Goal: Navigation & Orientation: Find specific page/section

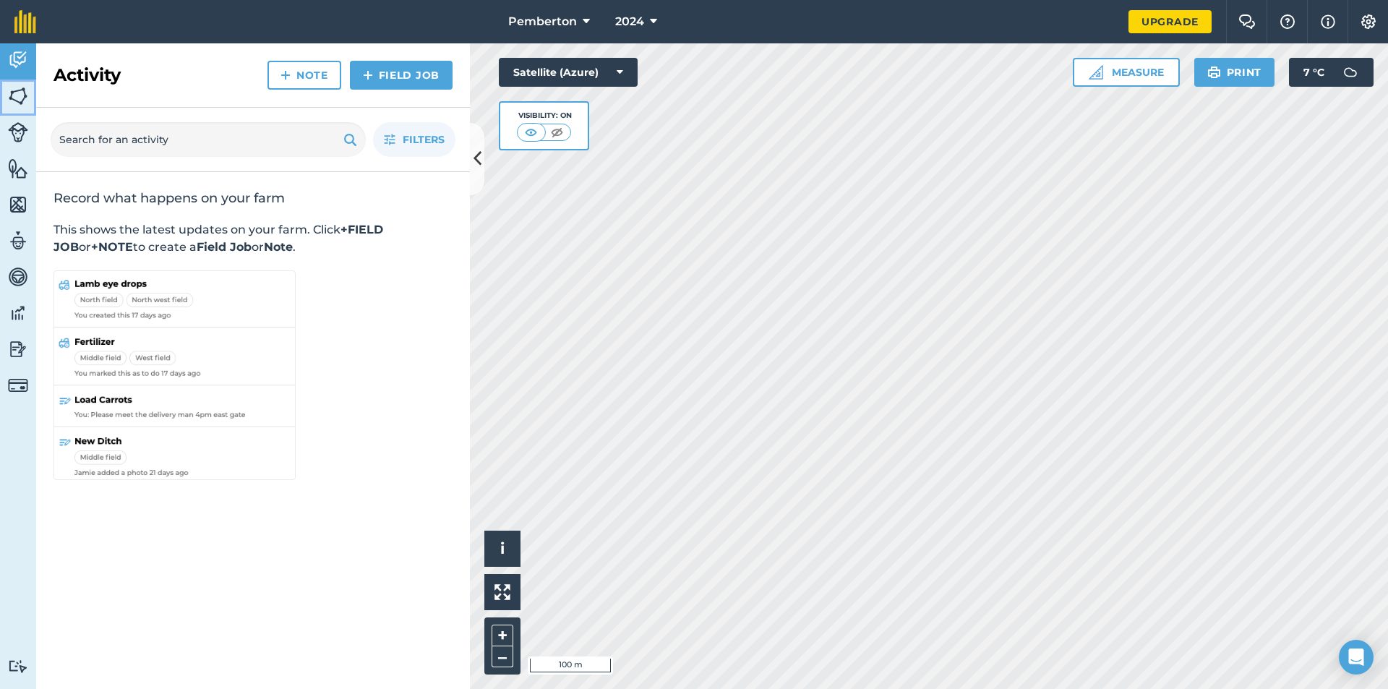
click at [21, 98] on img at bounding box center [18, 96] width 20 height 22
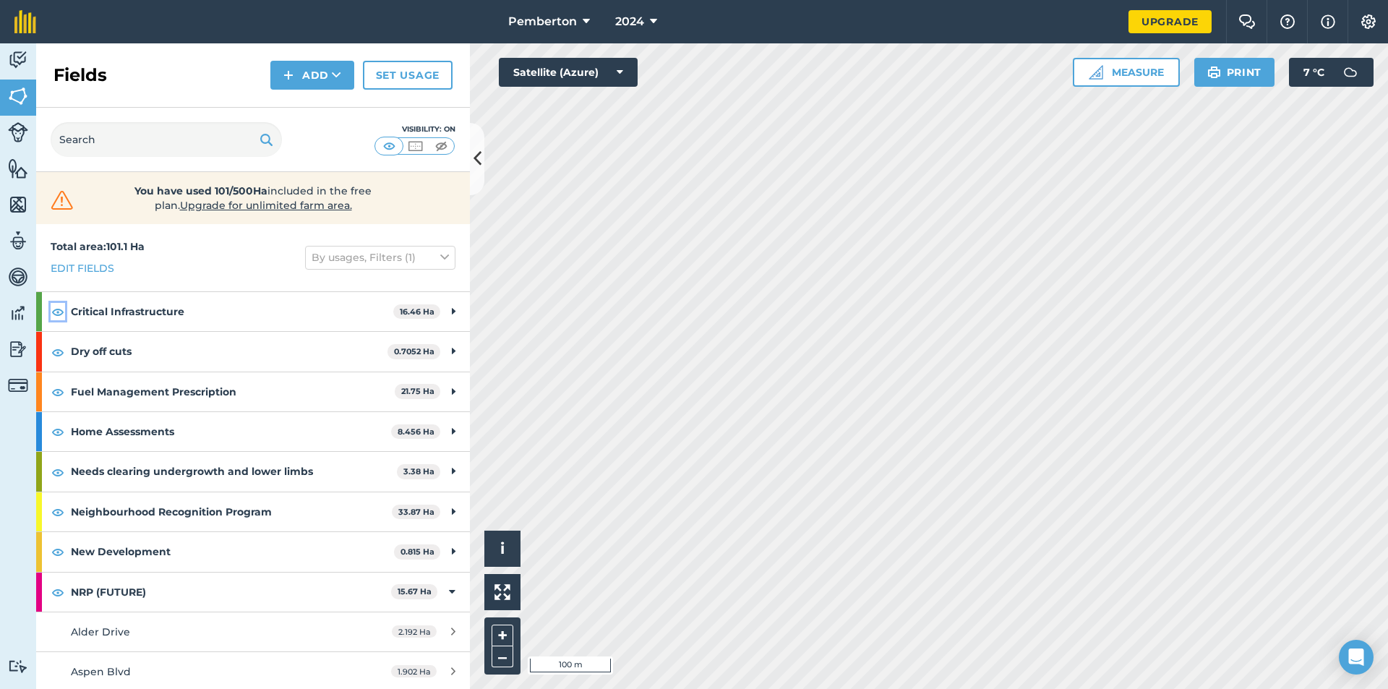
click at [55, 311] on img at bounding box center [57, 311] width 13 height 17
click at [59, 463] on img at bounding box center [57, 472] width 13 height 17
click at [63, 463] on img at bounding box center [57, 511] width 13 height 17
click at [437, 147] on img at bounding box center [441, 146] width 18 height 14
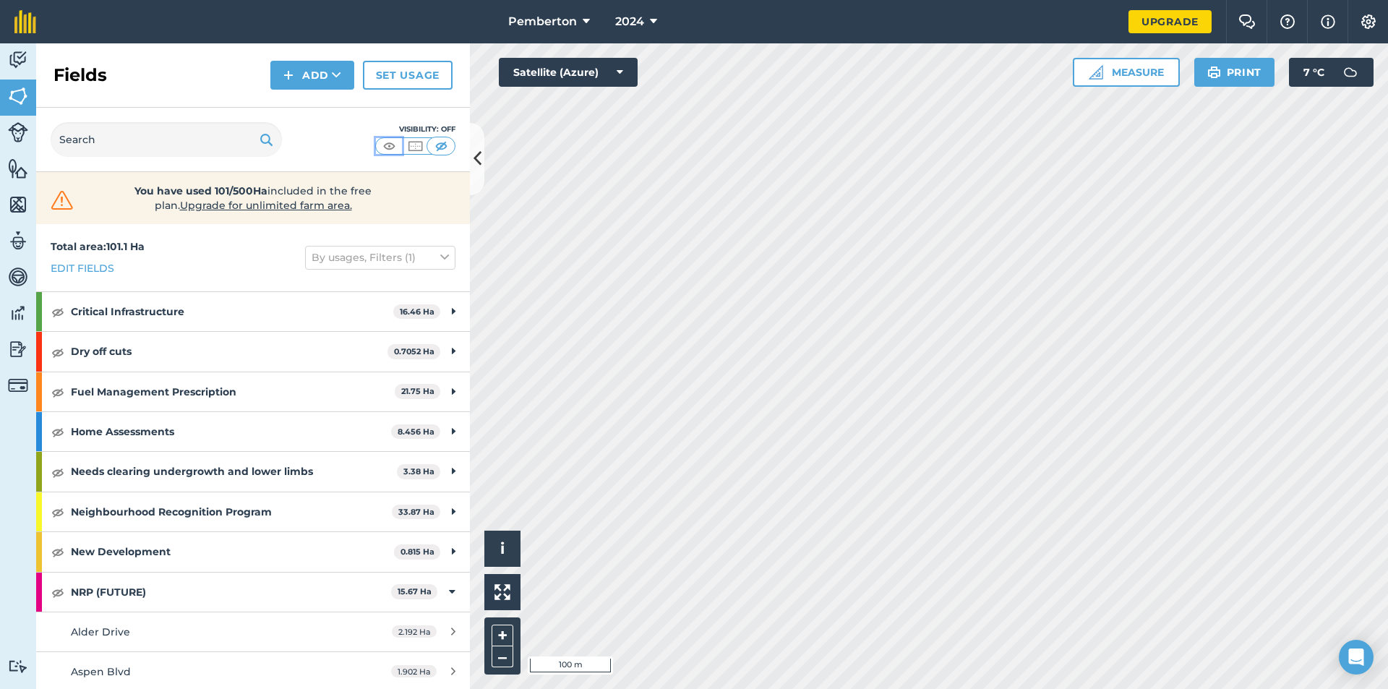
click at [389, 145] on img at bounding box center [389, 146] width 18 height 14
click at [452, 434] on icon at bounding box center [454, 432] width 4 height 16
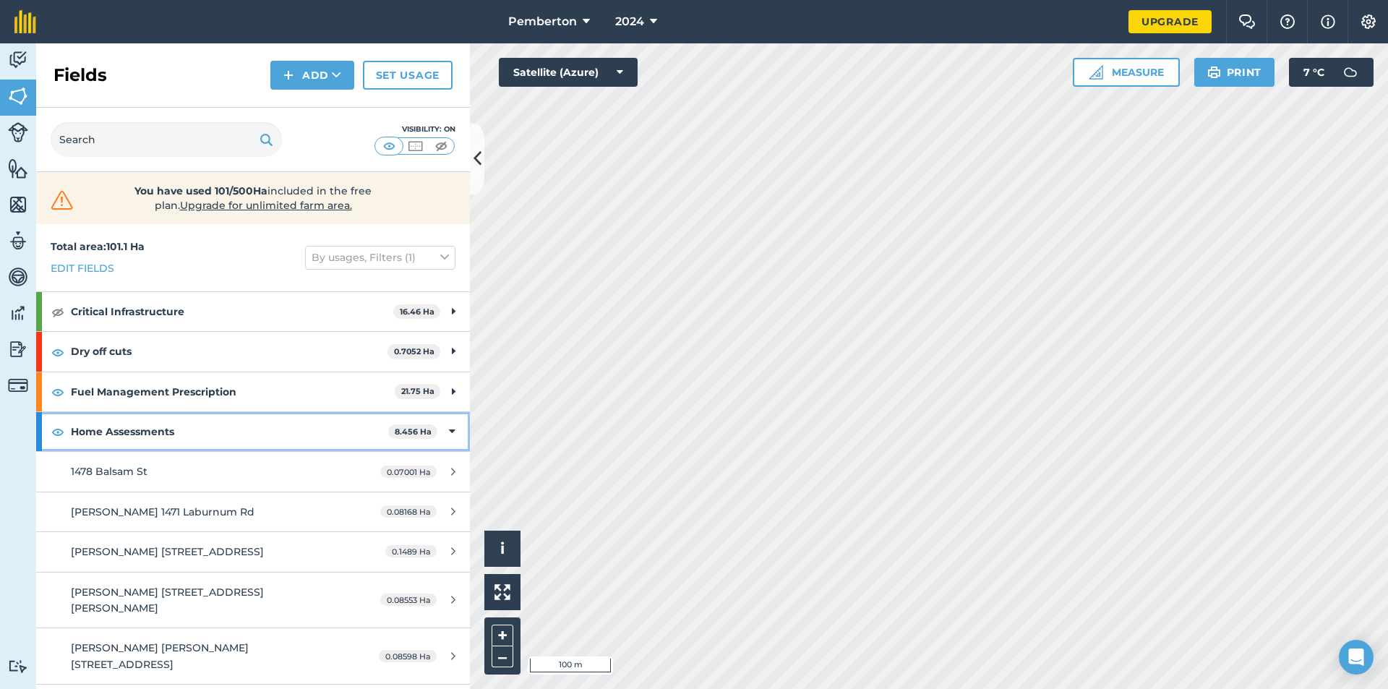
click at [449, 433] on icon at bounding box center [452, 432] width 7 height 16
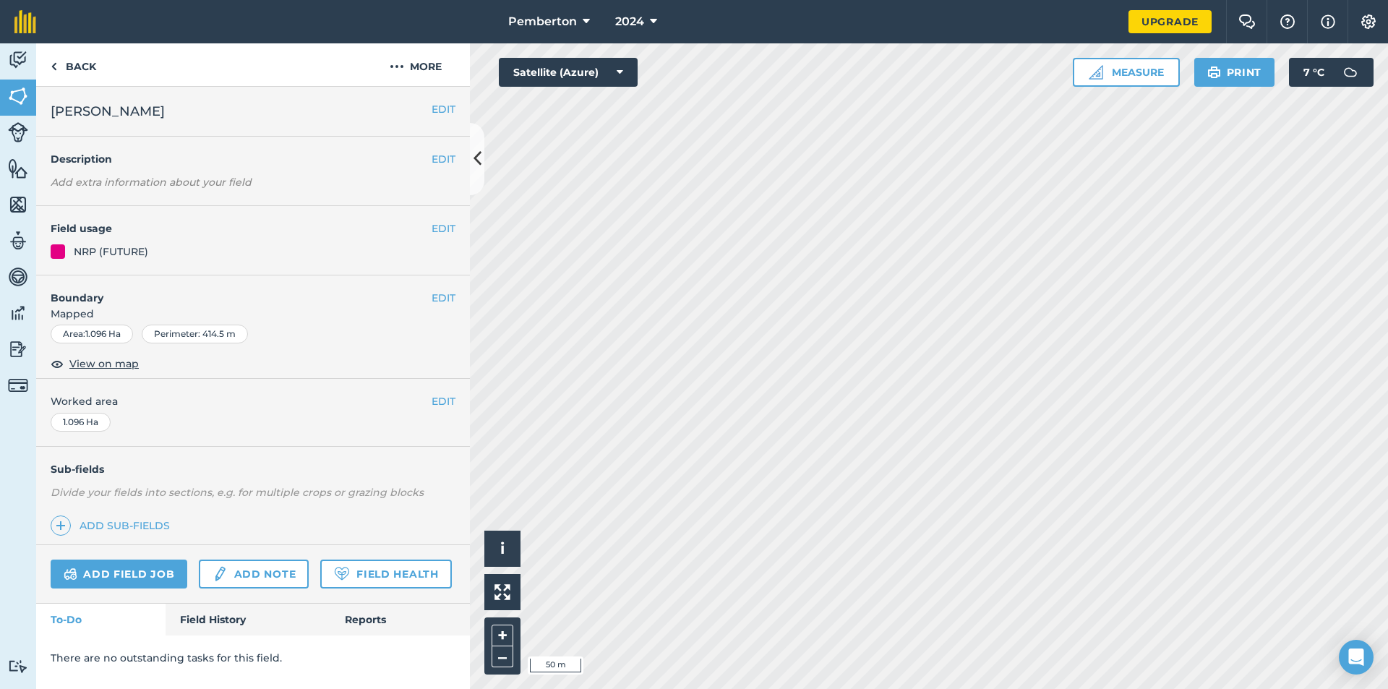
click at [375, 254] on div "NRP (FUTURE)" at bounding box center [253, 252] width 405 height 16
click at [74, 68] on link "Back" at bounding box center [73, 64] width 74 height 43
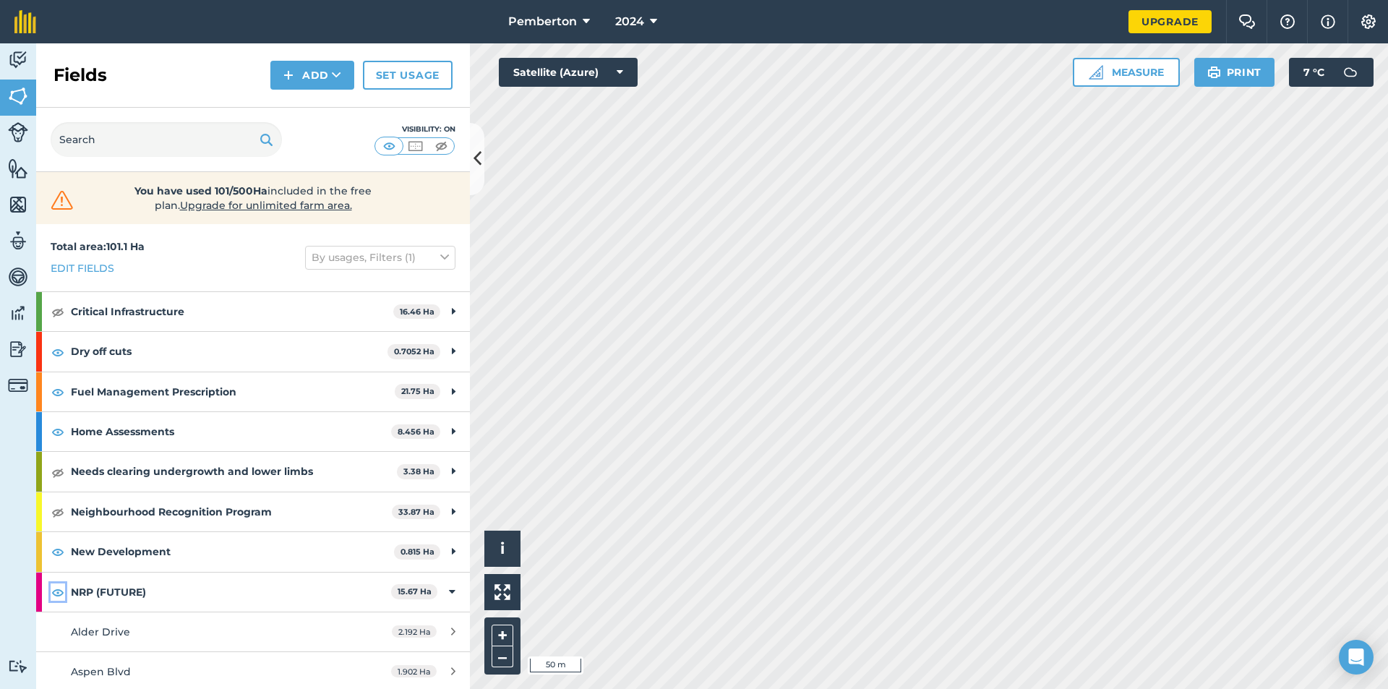
click at [64, 463] on button at bounding box center [58, 592] width 14 height 17
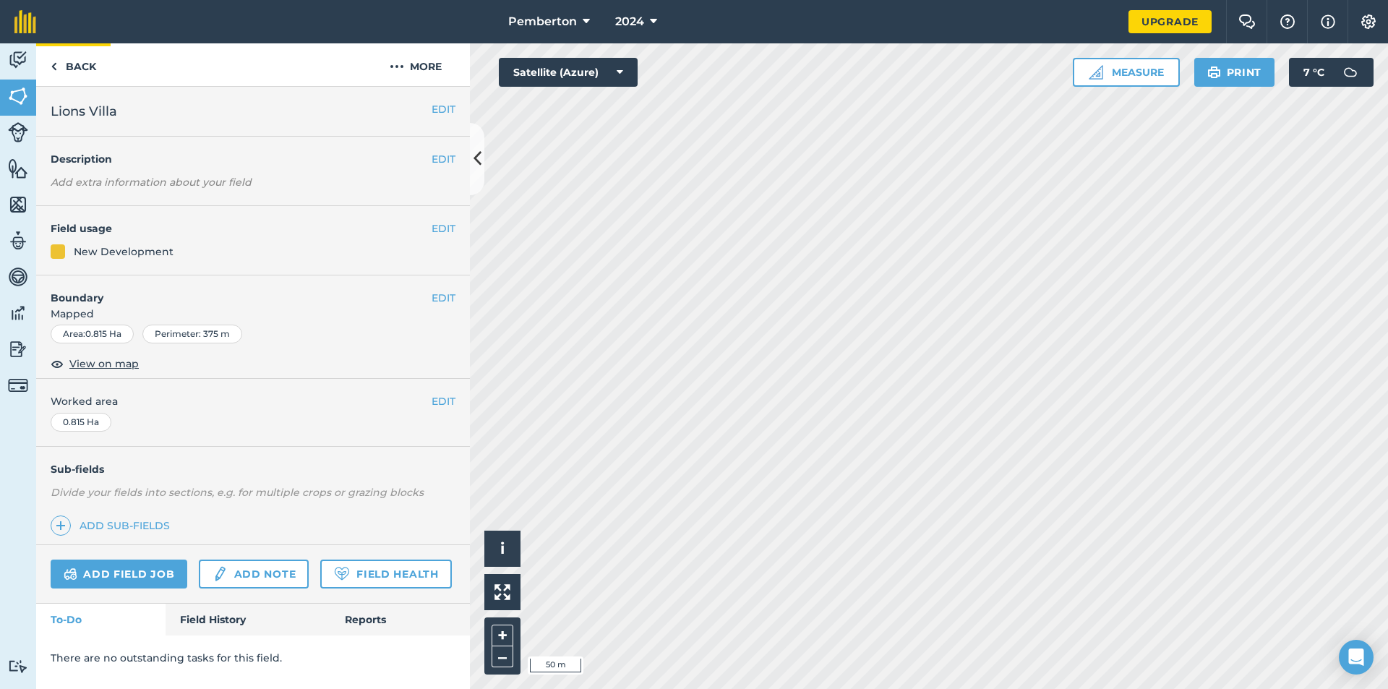
click at [213, 85] on div "Activity Fields Livestock Features Maps Team Vehicles Data Reporting Billing Tu…" at bounding box center [694, 366] width 1388 height 646
